Goal: Task Accomplishment & Management: Use online tool/utility

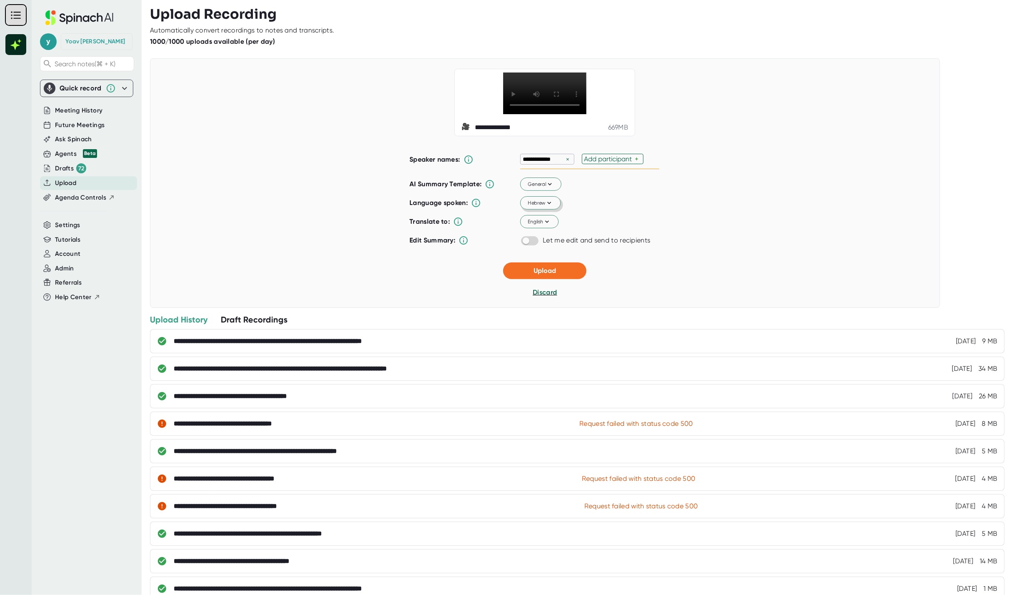
click at [546, 207] on icon at bounding box center [549, 202] width 7 height 7
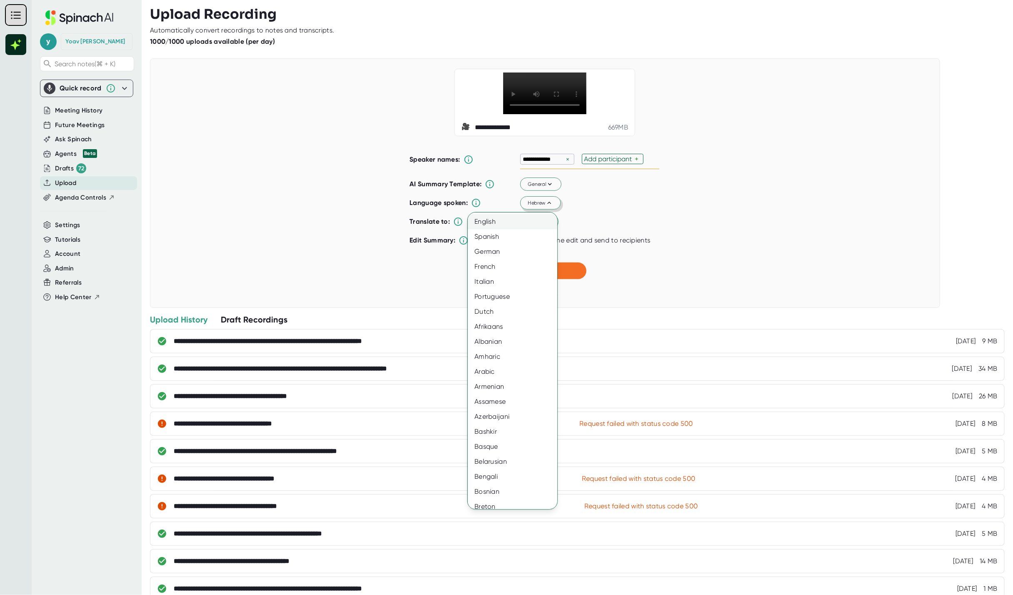
click at [536, 224] on div "English" at bounding box center [516, 221] width 97 height 15
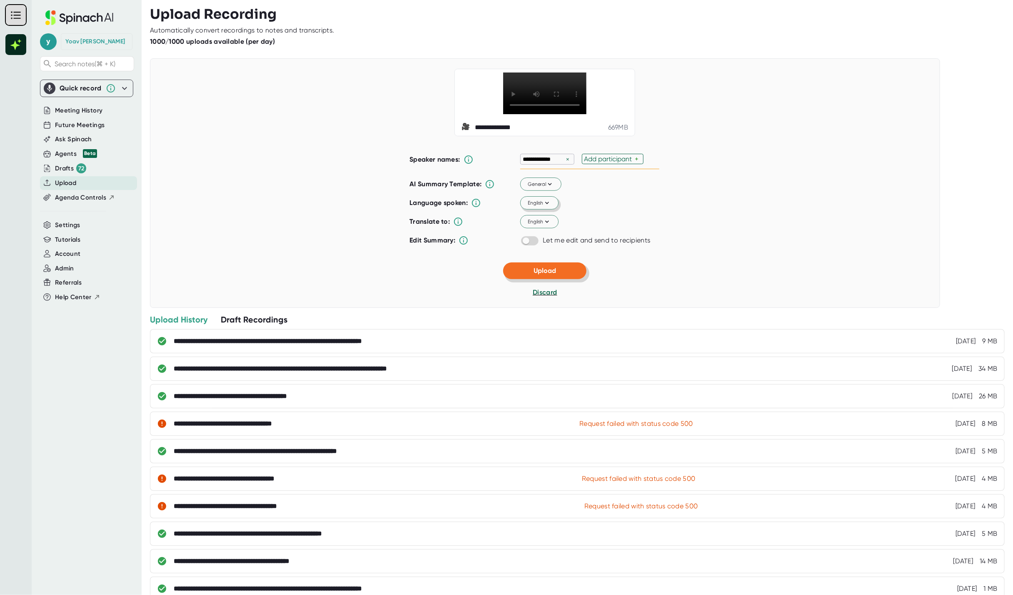
click at [554, 272] on button "Upload" at bounding box center [544, 270] width 83 height 17
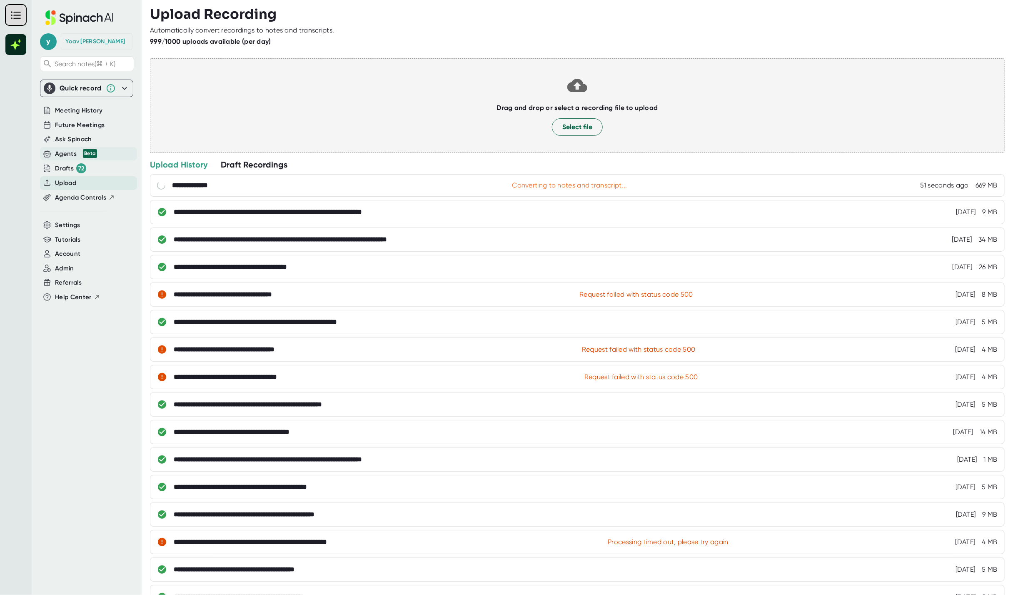
click at [67, 157] on div "Agents Beta" at bounding box center [76, 154] width 42 height 10
